Goal: Information Seeking & Learning: Find specific fact

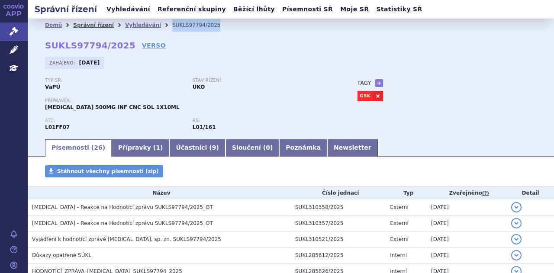
click at [88, 25] on link "Správní řízení" at bounding box center [93, 25] width 41 height 6
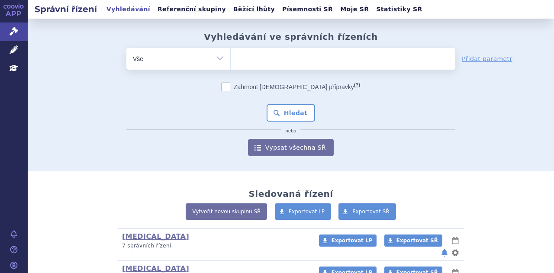
click at [272, 62] on ul at bounding box center [343, 57] width 225 height 18
click at [231, 62] on select at bounding box center [230, 59] width 0 height 22
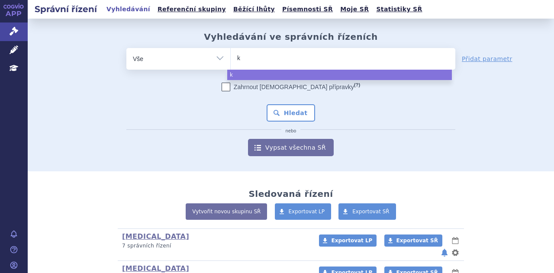
type input "ke"
type input "keyt"
type input "keytru"
type input "keytrud"
type input "[MEDICAL_DATA]"
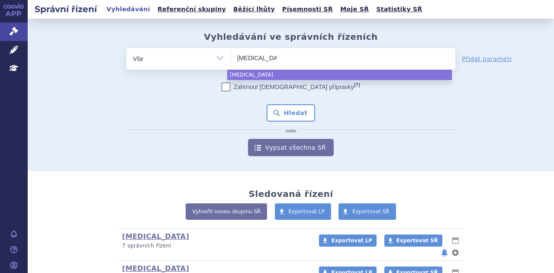
select select "[MEDICAL_DATA]"
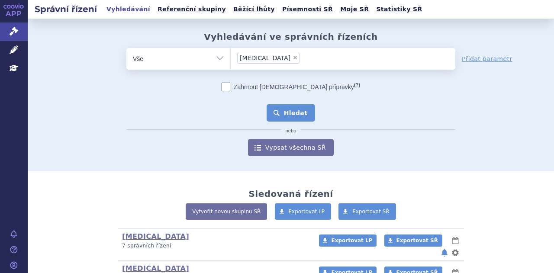
click at [304, 112] on button "Hledat" at bounding box center [291, 112] width 49 height 17
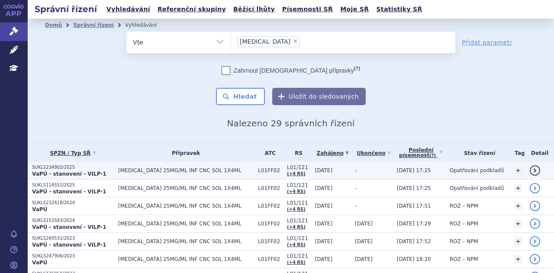
click at [168, 169] on span "[MEDICAL_DATA] 25MG/ML INF CNC SOL 1X4ML" at bounding box center [186, 171] width 136 height 6
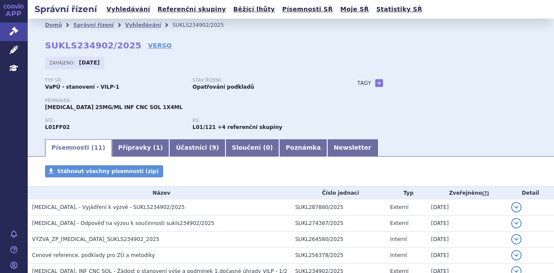
scroll to position [153, 0]
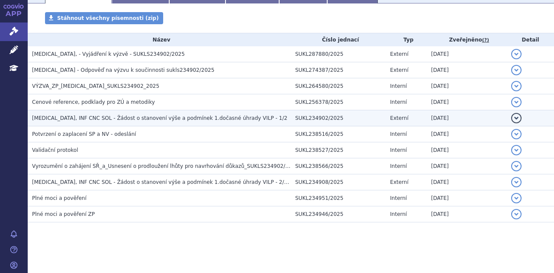
click at [124, 116] on span "KEYTRUDA, INF CNC SOL - Žádost o stanovení výše a podmínek 1.dočasné úhrady VIL…" at bounding box center [159, 118] width 255 height 6
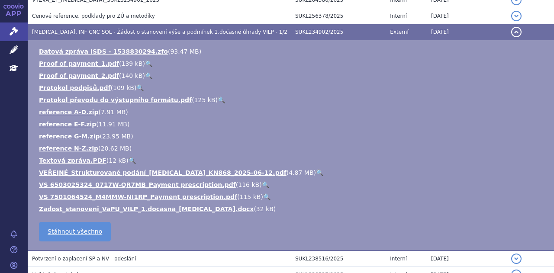
scroll to position [240, 0]
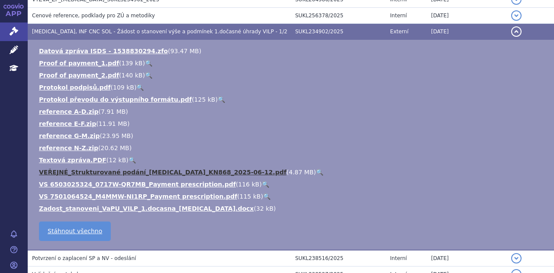
click at [173, 170] on link "VEŘEJNÉ_Strukturované podání_Keytruda_KN868_2025-06-12.pdf" at bounding box center [163, 172] width 248 height 7
